Goal: Task Accomplishment & Management: Manage account settings

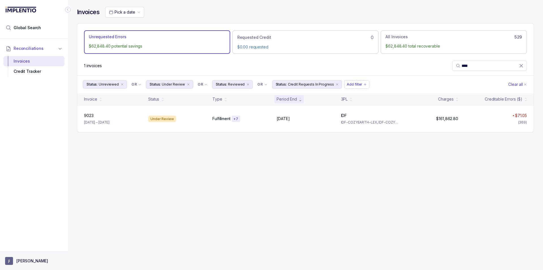
click at [29, 254] on aside "[PERSON_NAME]" at bounding box center [34, 260] width 68 height 18
click at [26, 261] on p "[PERSON_NAME]" at bounding box center [32, 261] width 32 height 6
click at [29, 246] on p "Logout" at bounding box center [37, 249] width 47 height 6
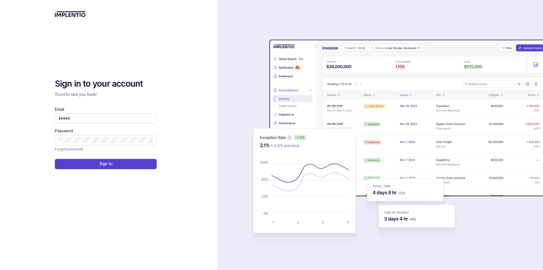
click at [104, 112] on div "Email" at bounding box center [106, 114] width 102 height 17
drag, startPoint x: 106, startPoint y: 114, endPoint x: 108, endPoint y: 118, distance: 4.9
click at [107, 114] on span at bounding box center [106, 118] width 102 height 10
click at [108, 118] on input "Email" at bounding box center [106, 118] width 95 height 6
type input "**********"
